Goal: Information Seeking & Learning: Learn about a topic

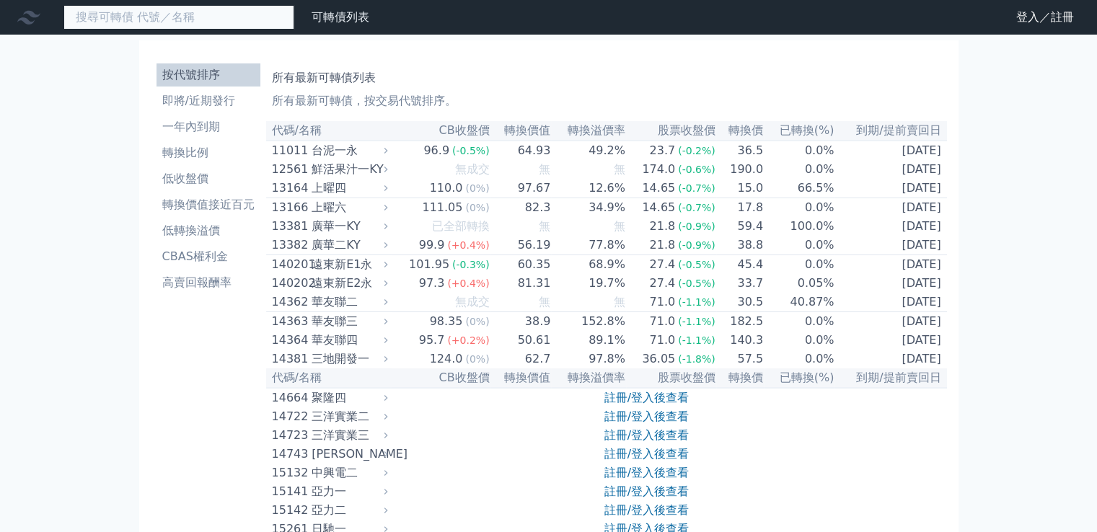
click at [254, 24] on input at bounding box center [178, 17] width 231 height 25
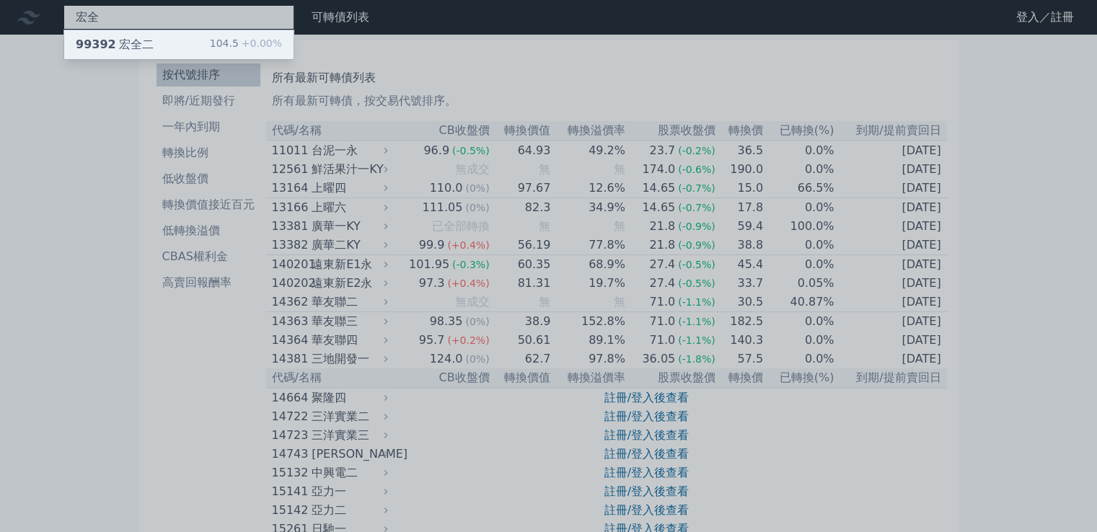
type input "宏全"
click at [151, 30] on div "99392 宏全二 104.5 +0.00%" at bounding box center [178, 44] width 229 height 29
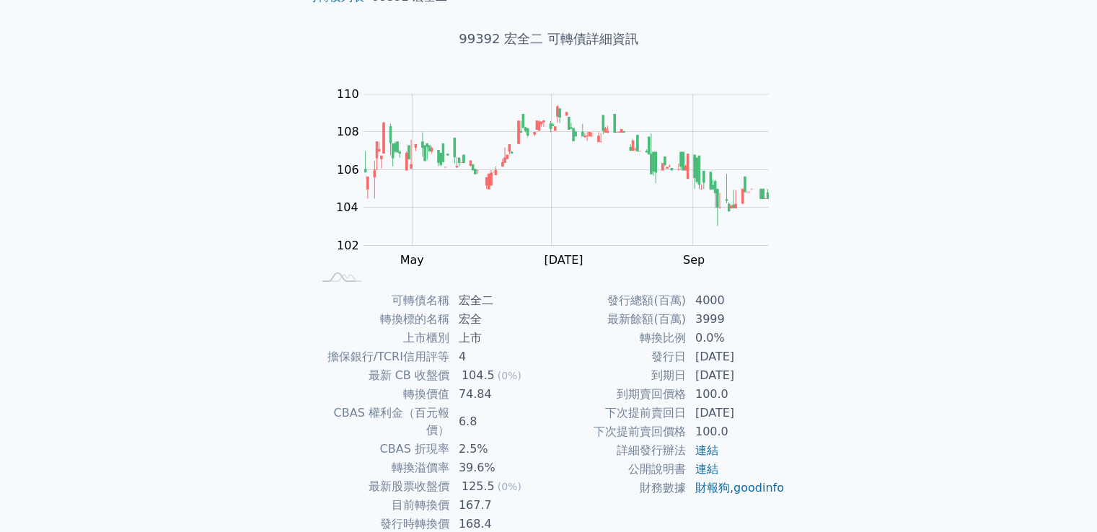
scroll to position [136, 0]
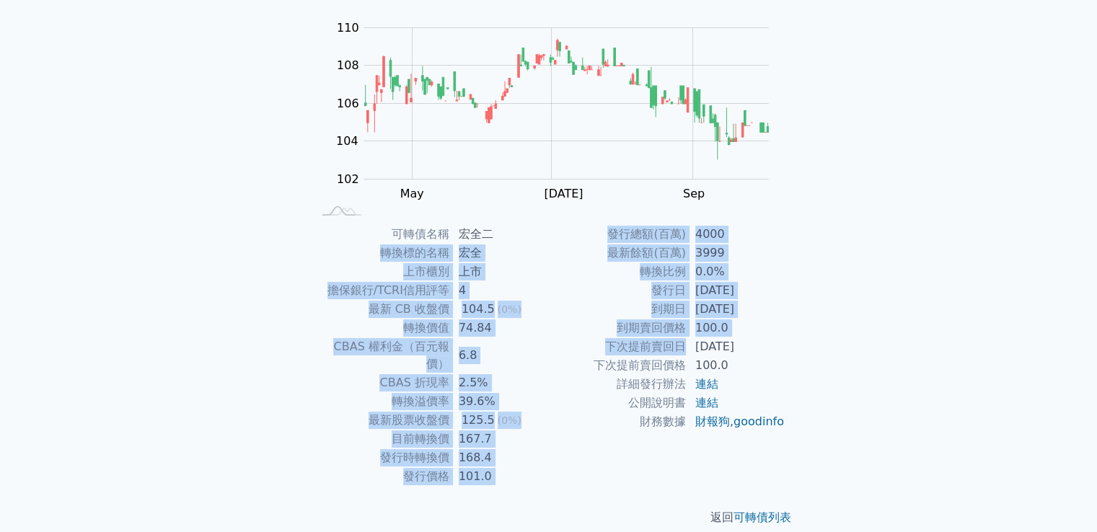
drag, startPoint x: 476, startPoint y: 226, endPoint x: 683, endPoint y: 369, distance: 252.4
click at [683, 352] on div "可轉債名稱 宏全二 轉換標的名稱 宏全 上市櫃別 上市 擔保銀行/TCRI信用評等 4 最新 CB 收盤價 104.5 (0%) 轉換價值 74.84 CBA…" at bounding box center [549, 355] width 508 height 261
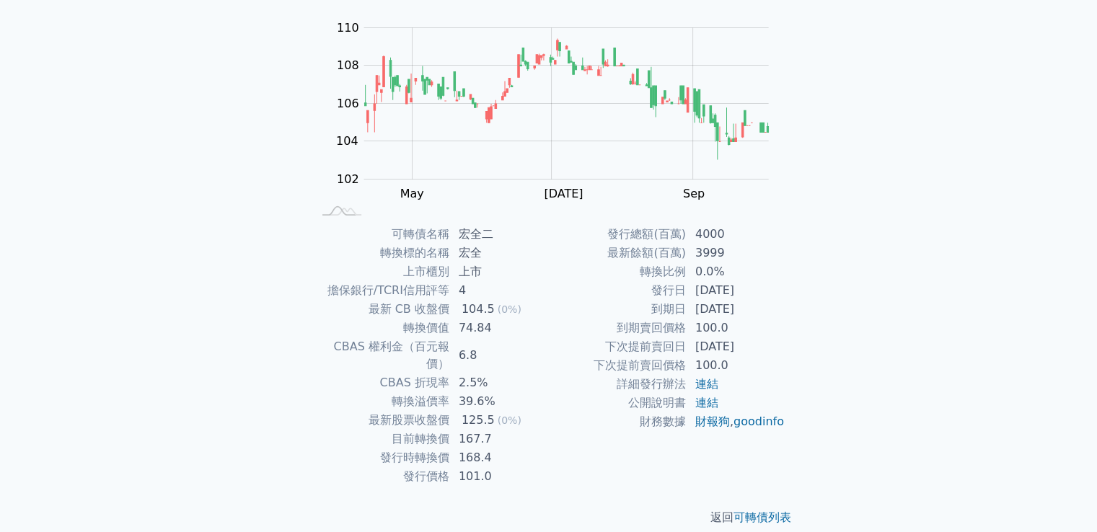
click at [681, 376] on td "詳細發行辦法" at bounding box center [618, 384] width 138 height 19
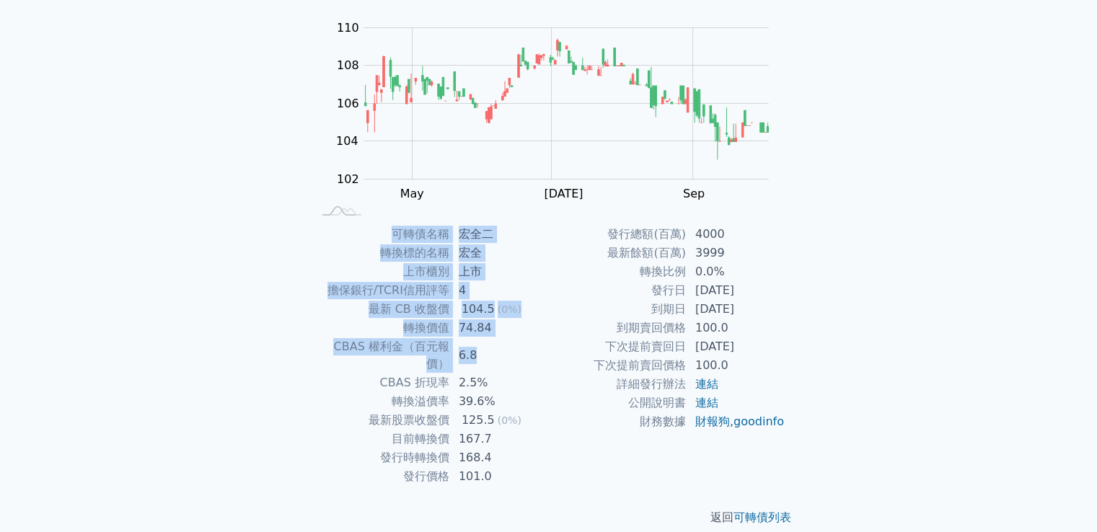
drag, startPoint x: 480, startPoint y: 351, endPoint x: 273, endPoint y: 346, distance: 207.7
click at [273, 346] on div "可轉債列表 › 99392 宏全二 99392 宏全二 可轉債詳細資訊 Zoom Out 104 101 102 103 104 105 106 112 10…" at bounding box center [549, 224] width 554 height 650
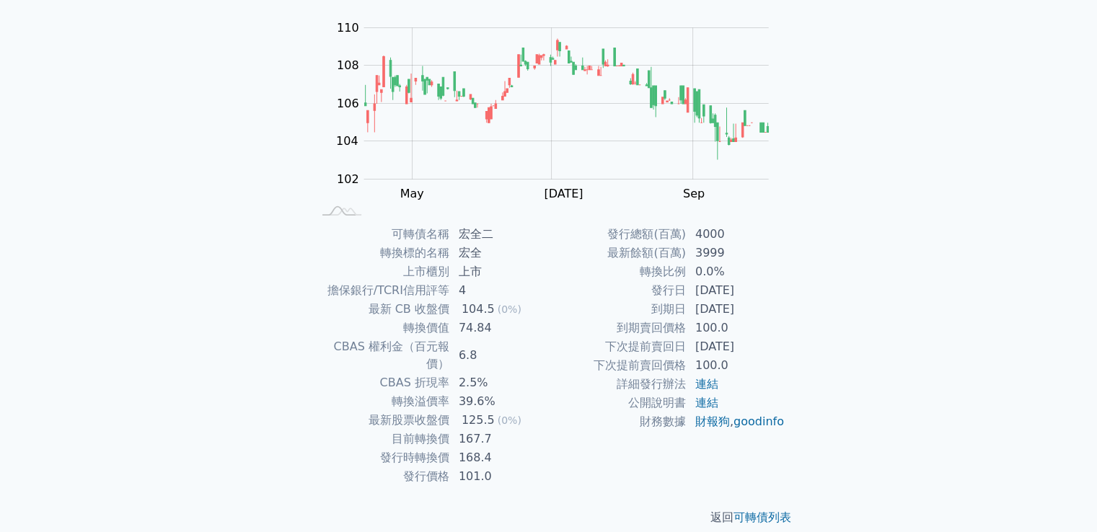
click at [464, 373] on td "2.5%" at bounding box center [499, 382] width 99 height 19
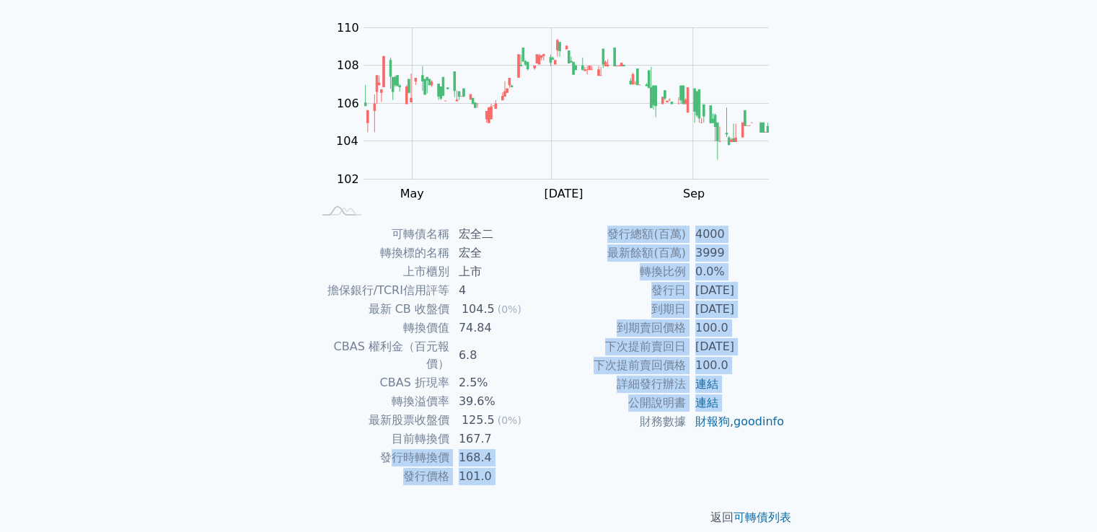
drag, startPoint x: 502, startPoint y: 441, endPoint x: 554, endPoint y: 441, distance: 51.9
click at [554, 441] on div "可轉債名稱 宏全二 轉換標的名稱 宏全 上市櫃別 上市 擔保銀行/TCRI信用評等 4 最新 CB 收盤價 104.5 (0%) 轉換價值 74.84 CBA…" at bounding box center [549, 355] width 508 height 261
click at [554, 431] on td "財務數據" at bounding box center [618, 421] width 138 height 19
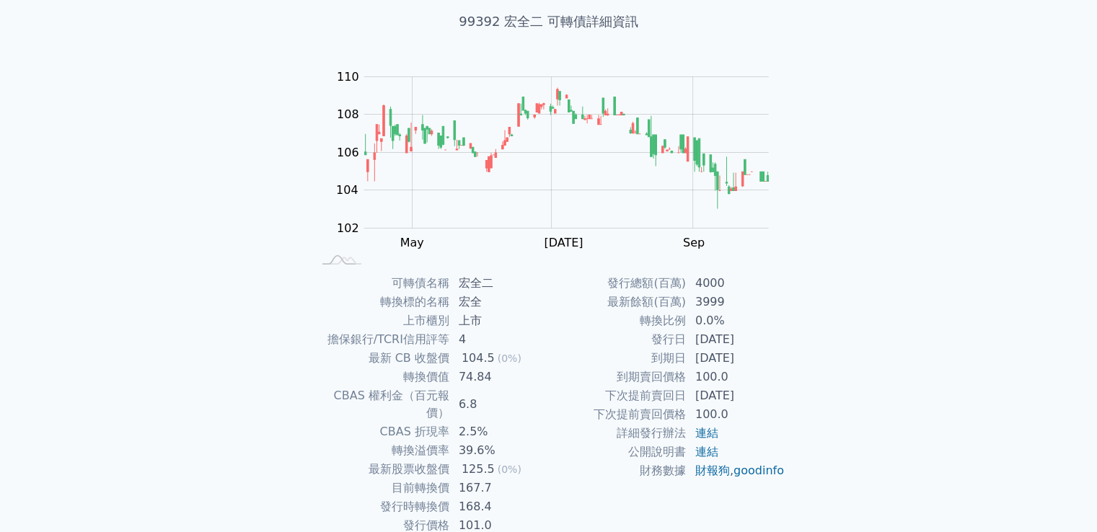
scroll to position [0, 0]
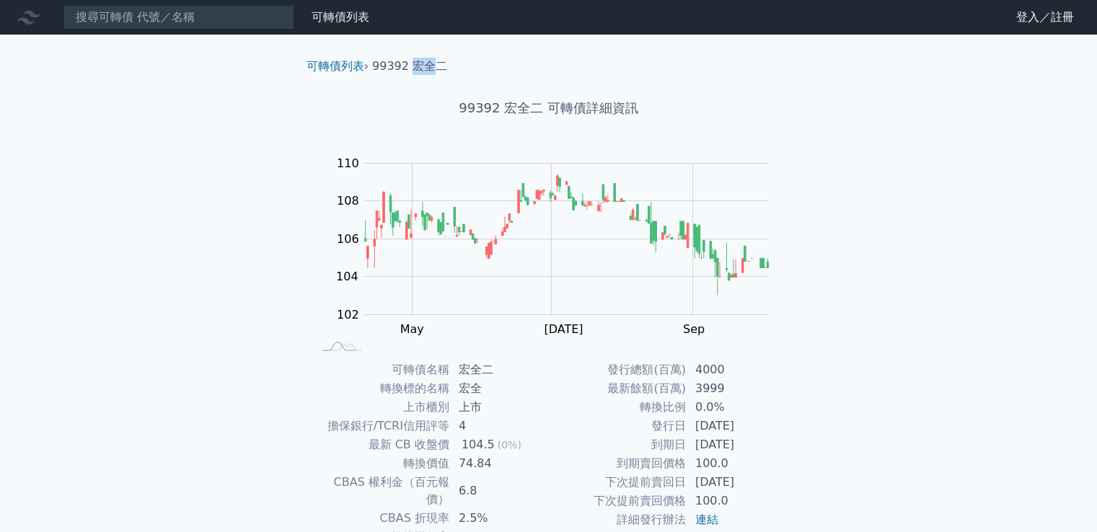
drag, startPoint x: 410, startPoint y: 61, endPoint x: 430, endPoint y: 62, distance: 20.9
click at [430, 62] on li "99392 宏全二" at bounding box center [409, 66] width 75 height 17
copy li "宏全"
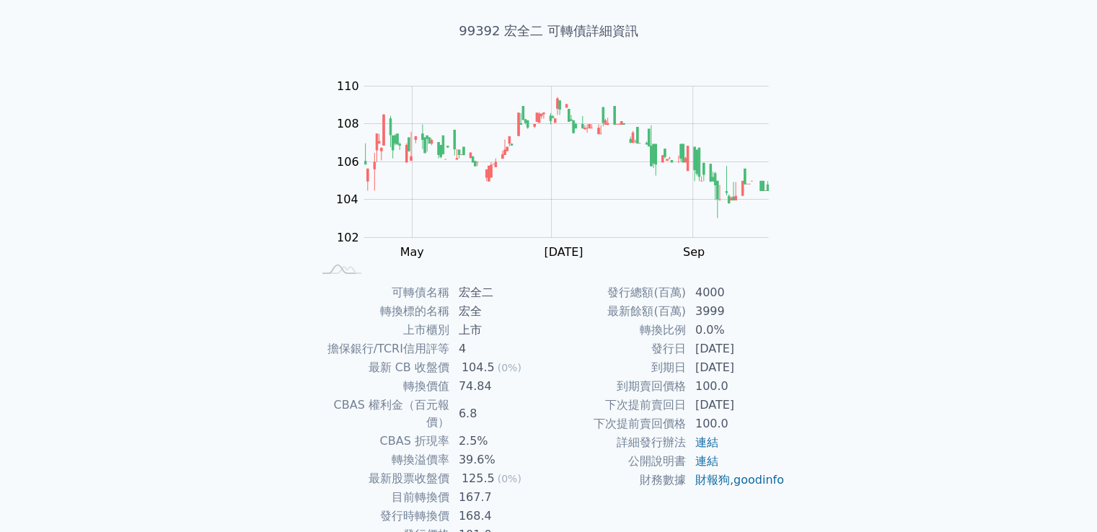
scroll to position [136, 0]
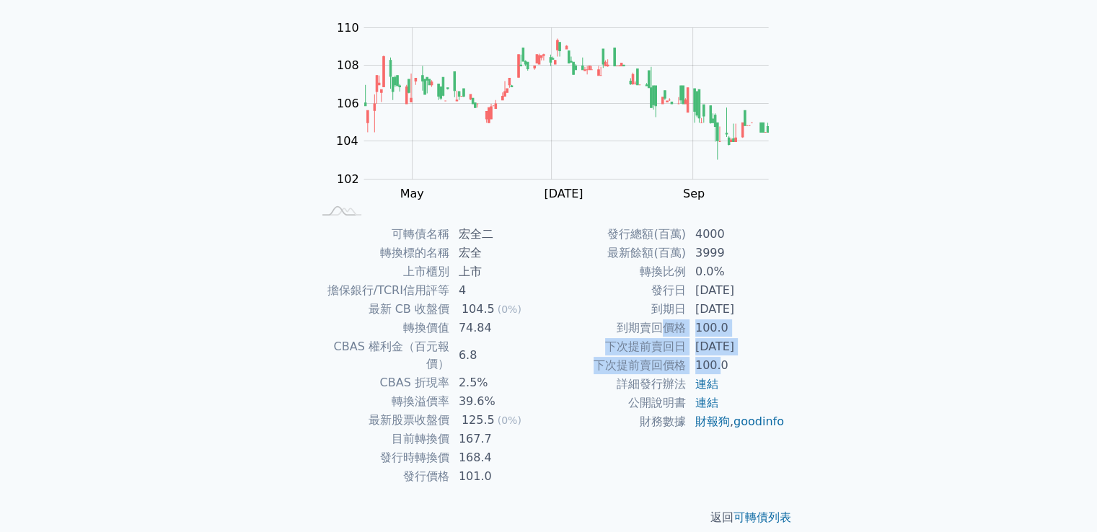
drag, startPoint x: 663, startPoint y: 320, endPoint x: 782, endPoint y: 366, distance: 127.6
click at [730, 367] on tbody "發行總額(百萬) 4000 最新餘額(百萬) 3999 轉換比例 0.0% 發行日 [DATE] 到期日 [DATE] 到期賣回價格 100.0 下次提前賣回…" at bounding box center [667, 328] width 236 height 206
click at [782, 366] on td "100.0" at bounding box center [735, 365] width 99 height 19
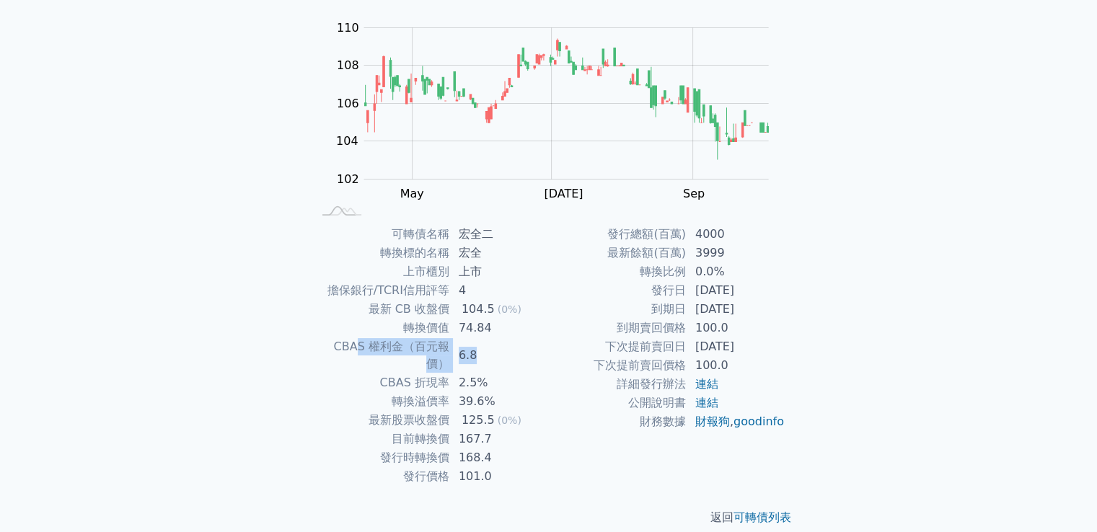
drag, startPoint x: 515, startPoint y: 345, endPoint x: 335, endPoint y: 346, distance: 180.2
click at [335, 346] on tr "CBAS 權利金（百元報價） 6.8" at bounding box center [430, 355] width 236 height 36
click at [440, 350] on td "CBAS 權利金（百元報價）" at bounding box center [381, 355] width 138 height 36
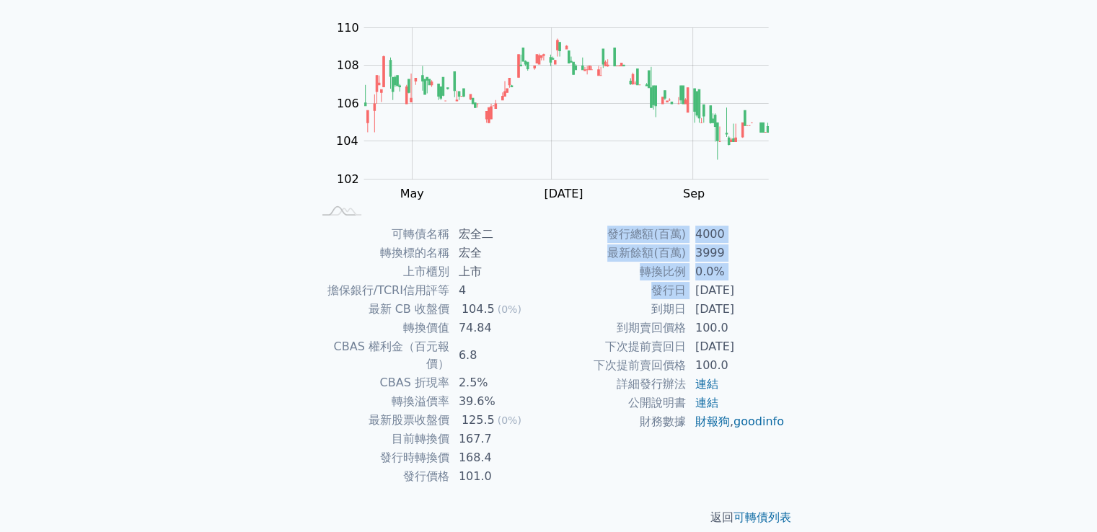
drag, startPoint x: 696, startPoint y: 293, endPoint x: 829, endPoint y: 293, distance: 132.7
click at [820, 293] on div "可轉債列表 › 99392 宏全二 99392 宏全二 可轉債詳細資訊 Zoom Out 104 101 102 103 104 105 106 112 10…" at bounding box center [549, 224] width 554 height 650
click at [829, 293] on div "可轉債列表 財務數據 可轉債列表 財務數據 登入／註冊 登入／註冊 可轉債列表 › 99392 宏全二 99392 宏全二 可轉債詳細資訊 Zoom Out …" at bounding box center [548, 206] width 1097 height 685
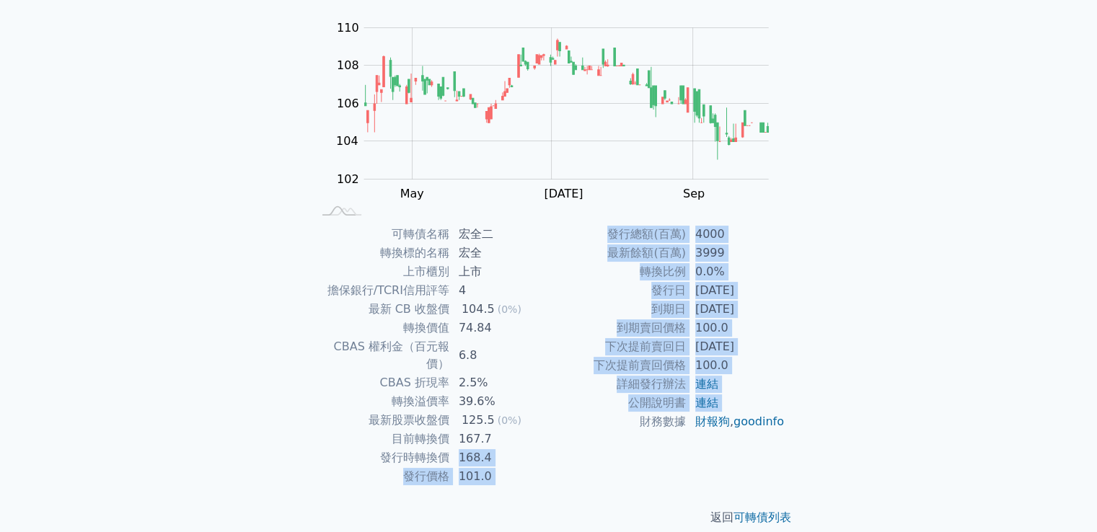
drag, startPoint x: 460, startPoint y: 433, endPoint x: 559, endPoint y: 441, distance: 99.8
click at [555, 441] on div "可轉債名稱 宏全二 轉換標的名稱 宏全 上市櫃別 上市 擔保銀行/TCRI信用評等 4 最新 CB 收盤價 104.5 (0%) 轉換價值 74.84 CBA…" at bounding box center [549, 355] width 508 height 261
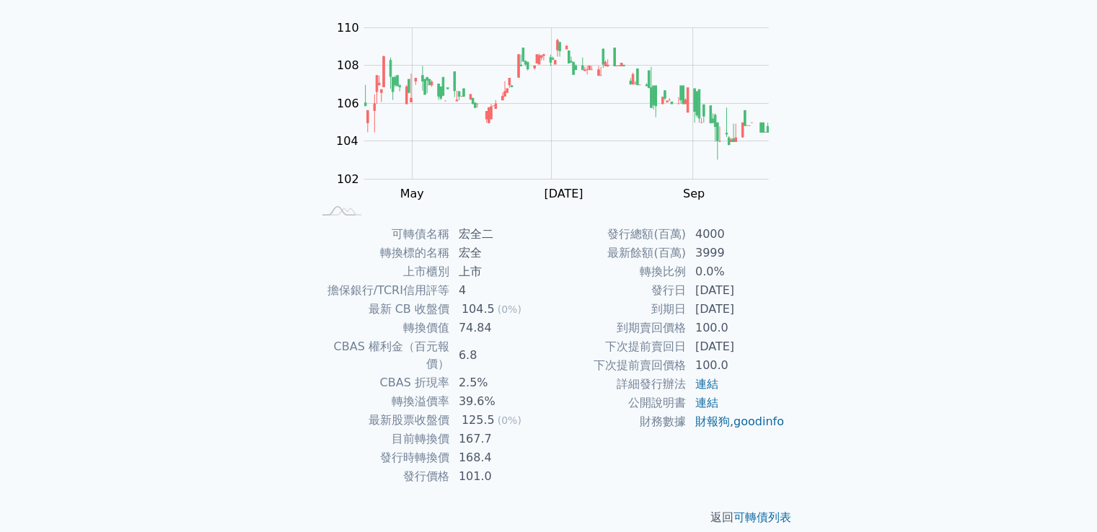
click at [914, 407] on div "可轉債列表 財務數據 可轉債列表 財務數據 登入／註冊 登入／註冊 可轉債列表 › 99392 宏全二 99392 宏全二 可轉債詳細資訊 Zoom Out …" at bounding box center [548, 206] width 1097 height 685
click at [603, 324] on td "到期賣回價格" at bounding box center [618, 328] width 138 height 19
